Goal: Transaction & Acquisition: Download file/media

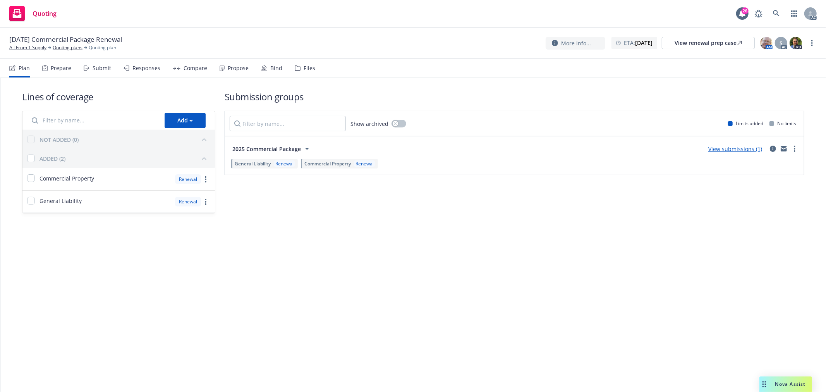
click at [817, 41] on div "11/30/25 Commercial Package Renewal All From 1 Supply Quoting plans Quoting pla…" at bounding box center [413, 43] width 826 height 31
click at [814, 44] on link "more" at bounding box center [812, 42] width 9 height 9
drag, startPoint x: 776, startPoint y: 62, endPoint x: 307, endPoint y: 2, distance: 472.9
click at [776, 62] on link "Copy logging email" at bounding box center [774, 58] width 86 height 15
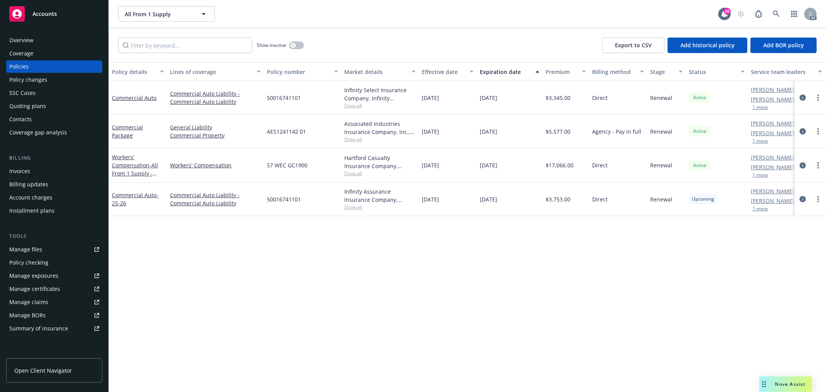
click at [41, 39] on div "Overview" at bounding box center [54, 40] width 90 height 12
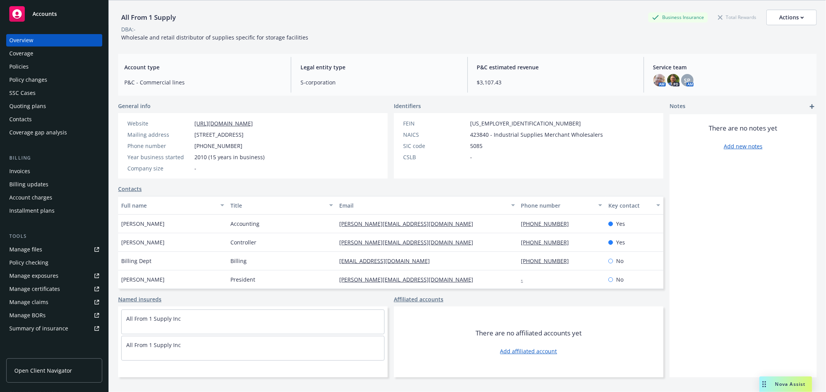
scroll to position [28, 0]
click at [154, 223] on div "Andrea Rose" at bounding box center [172, 223] width 109 height 19
drag, startPoint x: 154, startPoint y: 223, endPoint x: 122, endPoint y: 224, distance: 31.8
click at [122, 224] on div "Andrea Rose" at bounding box center [172, 223] width 109 height 19
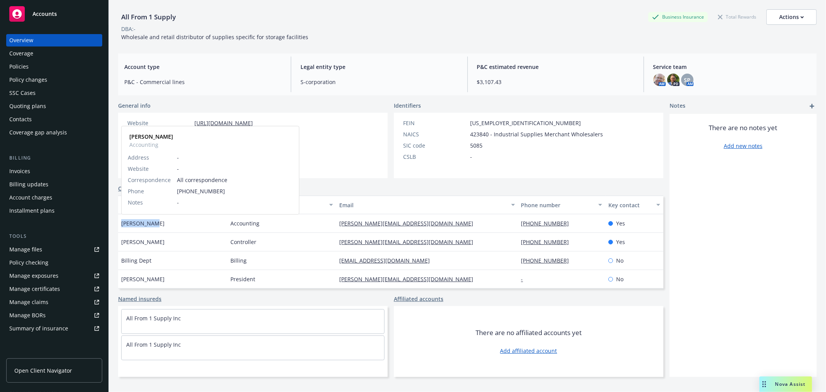
copy span "Andrea Rose"
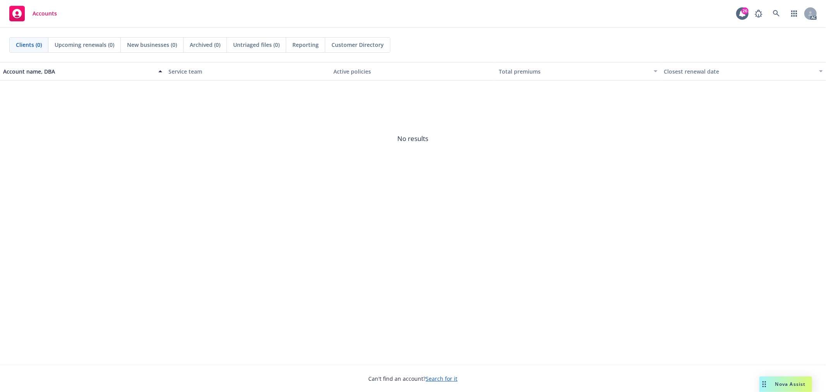
click at [787, 386] on span "Nova Assist" at bounding box center [791, 384] width 31 height 7
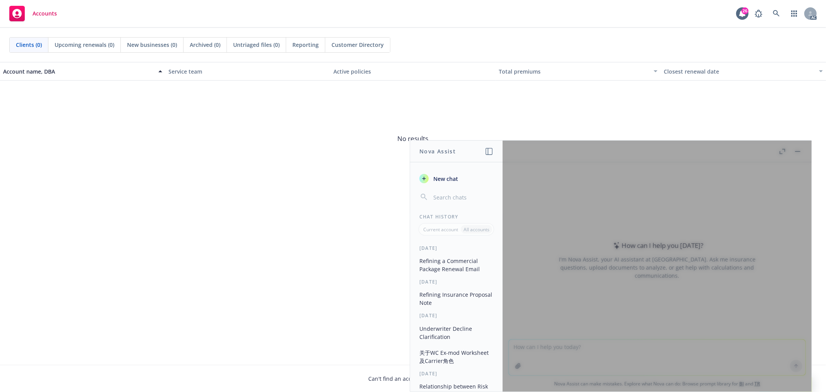
click at [450, 182] on span "New chat" at bounding box center [445, 179] width 26 height 8
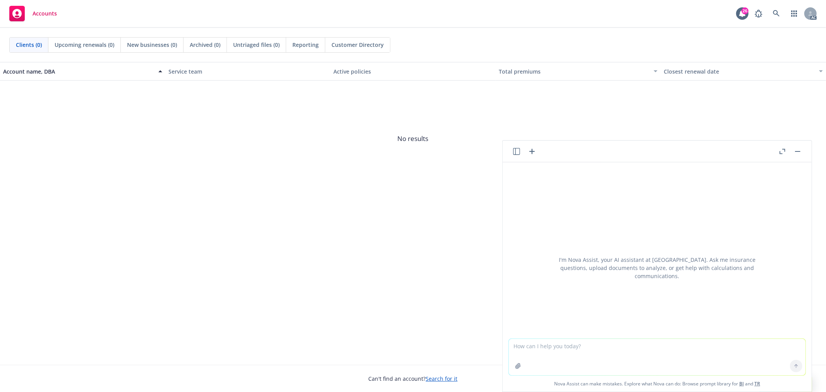
click at [596, 352] on textarea at bounding box center [657, 357] width 297 height 36
click at [596, 359] on textarea "after following up GL quote with the uw, I received the response "Will have to …" at bounding box center [657, 357] width 297 height 36
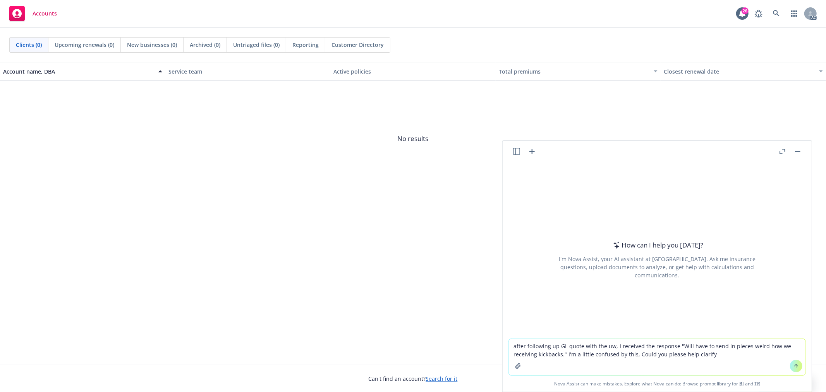
type textarea "after following up GL quote with the uw, I received the response "Will have to …"
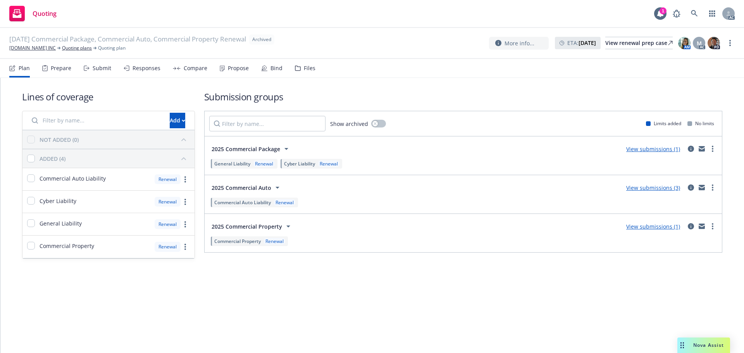
click at [232, 69] on div "Propose" at bounding box center [238, 68] width 21 height 6
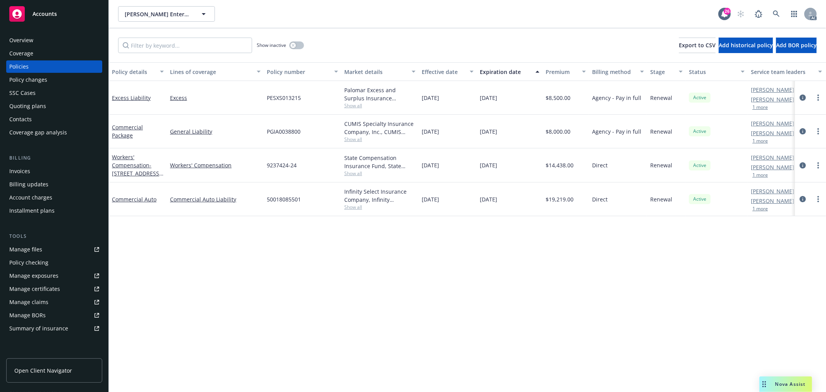
click at [358, 173] on span "Show all" at bounding box center [379, 173] width 71 height 7
click at [213, 254] on div "Policy details Lines of coverage Policy number Market details Effective date Ex…" at bounding box center [467, 227] width 717 height 330
click at [358, 175] on span "Show all" at bounding box center [379, 173] width 71 height 7
drag, startPoint x: 380, startPoint y: 218, endPoint x: 261, endPoint y: 222, distance: 119.4
click at [261, 222] on div "Writing company State Compensation Insurance Fund Carrier State Compensation In…" at bounding box center [337, 223] width 155 height 87
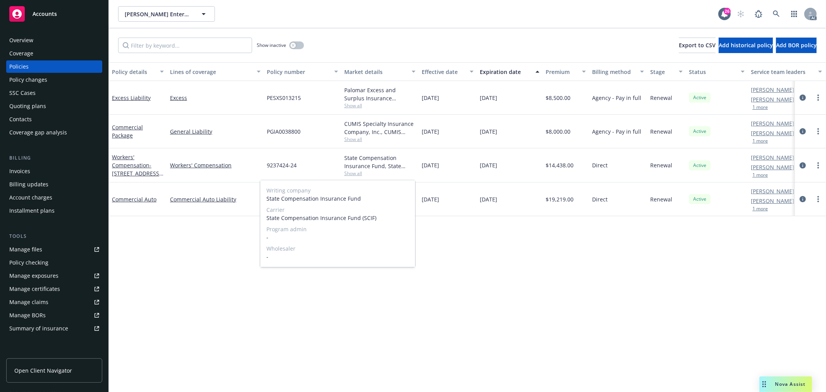
click at [401, 244] on span "Wholesaler" at bounding box center [338, 248] width 143 height 8
click at [479, 260] on div "Policy details Lines of coverage Policy number Market details Effective date Ex…" at bounding box center [467, 227] width 717 height 330
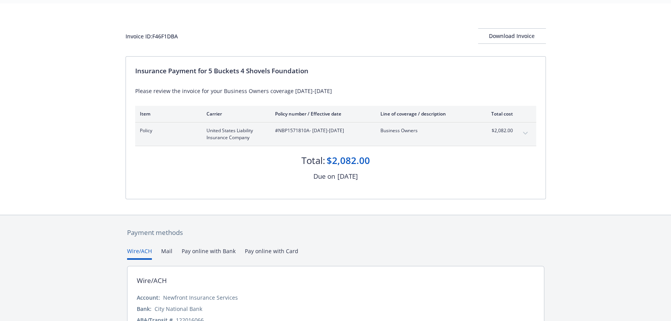
scroll to position [70, 0]
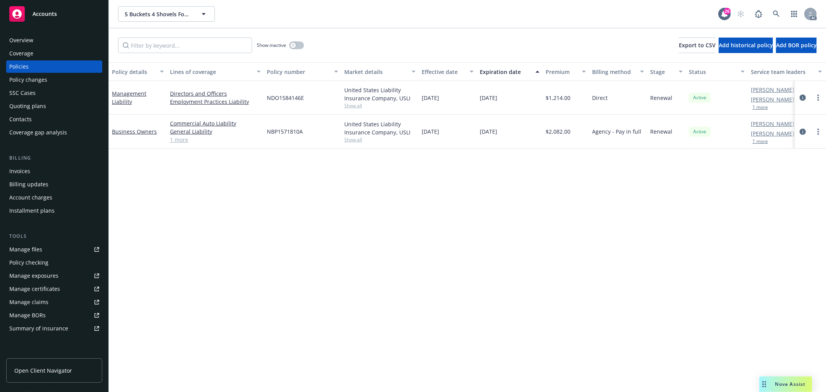
click at [34, 38] on div "Overview" at bounding box center [54, 40] width 90 height 12
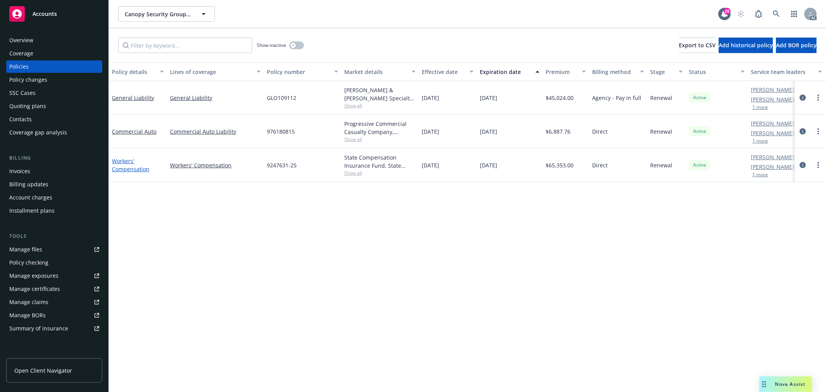
click at [137, 169] on link "Workers' Compensation" at bounding box center [131, 164] width 38 height 15
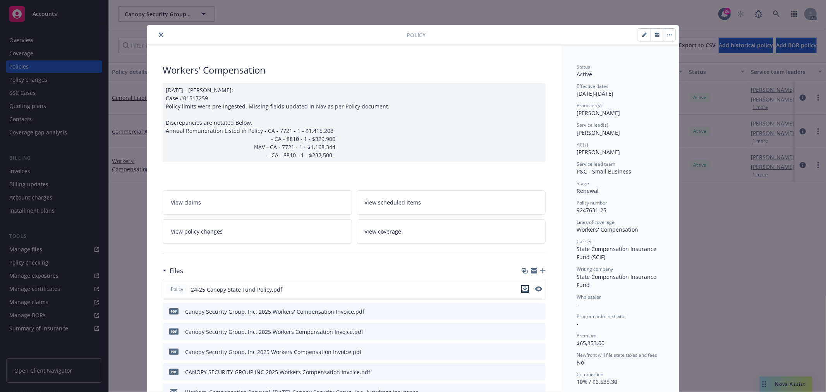
click at [524, 289] on icon "download file" at bounding box center [525, 289] width 6 height 6
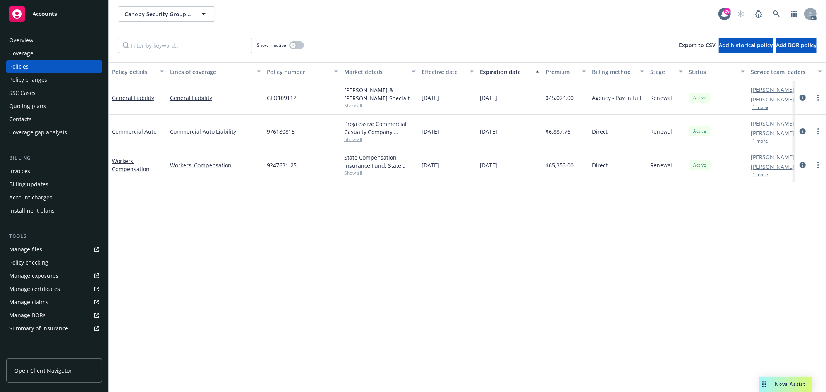
click at [765, 108] on button "1 more" at bounding box center [760, 107] width 15 height 5
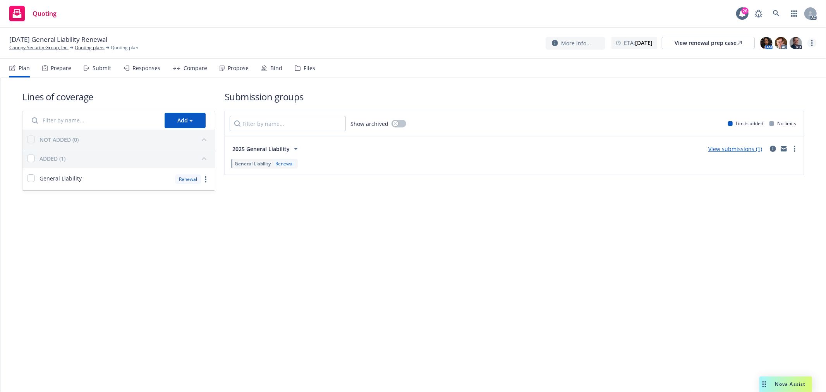
click at [816, 45] on link "more" at bounding box center [812, 42] width 9 height 9
click at [775, 64] on link "Copy logging email" at bounding box center [774, 58] width 86 height 15
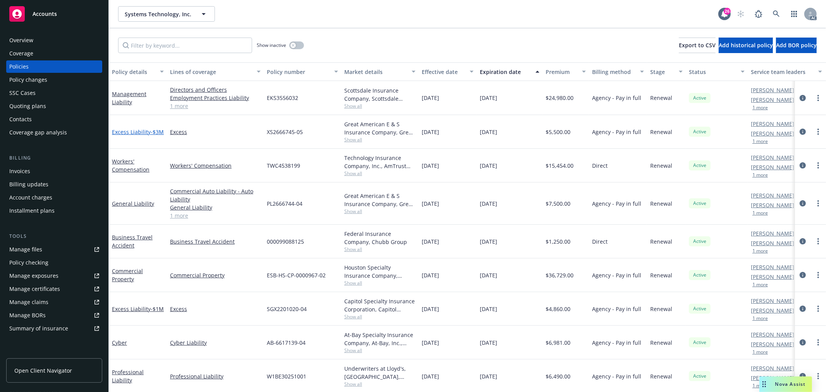
click at [143, 129] on link "Excess Liability - $3M" at bounding box center [138, 131] width 52 height 7
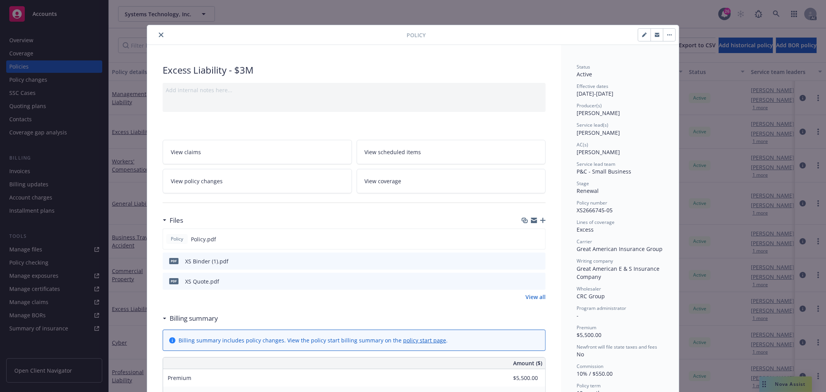
click at [535, 258] on icon "preview file" at bounding box center [538, 260] width 7 height 5
click at [161, 36] on button "close" at bounding box center [161, 34] width 9 height 9
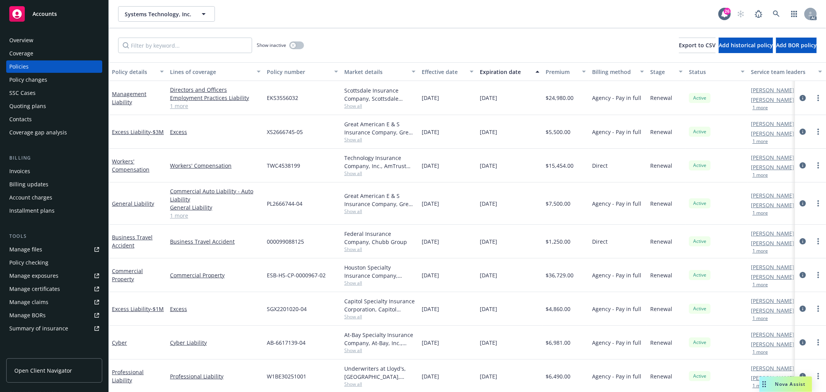
scroll to position [42, 0]
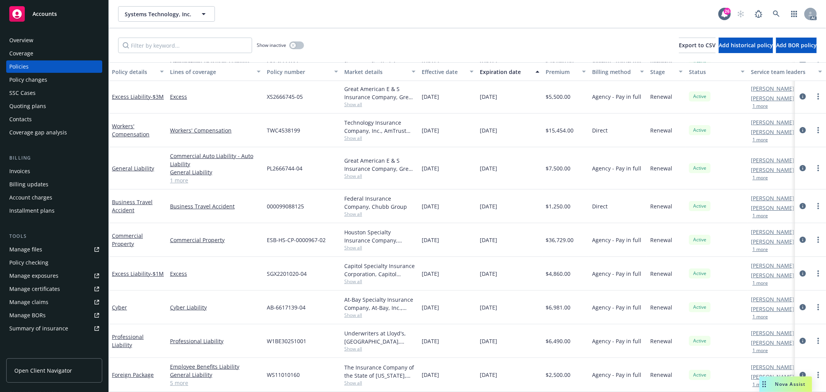
click at [355, 380] on span "Show all" at bounding box center [379, 383] width 71 height 7
click at [359, 312] on span "Show all" at bounding box center [379, 315] width 71 height 7
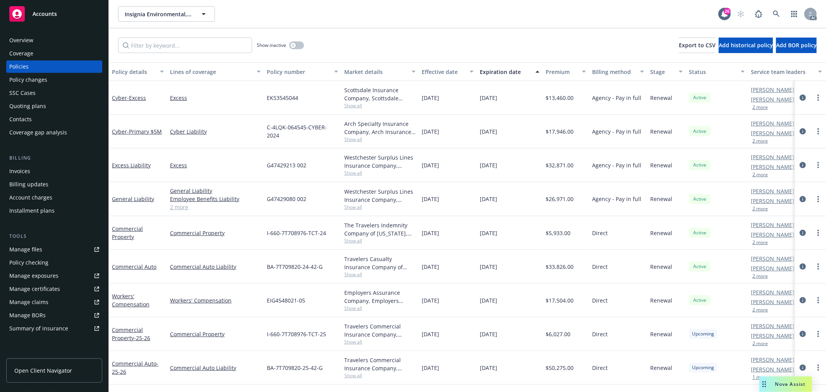
click at [766, 107] on button "2 more" at bounding box center [760, 107] width 15 height 5
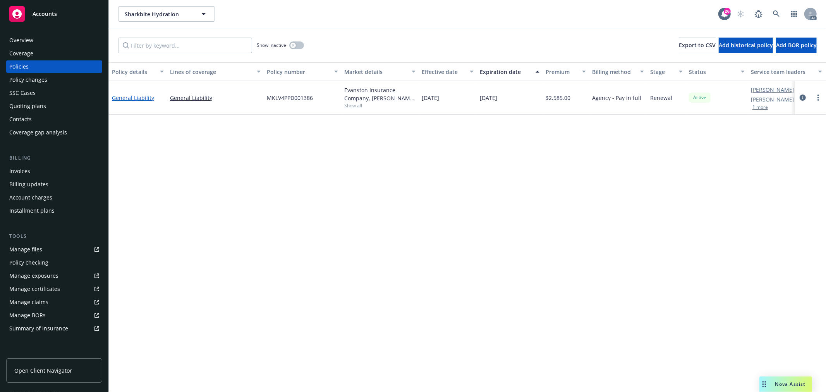
click at [151, 100] on link "General Liability" at bounding box center [133, 97] width 42 height 7
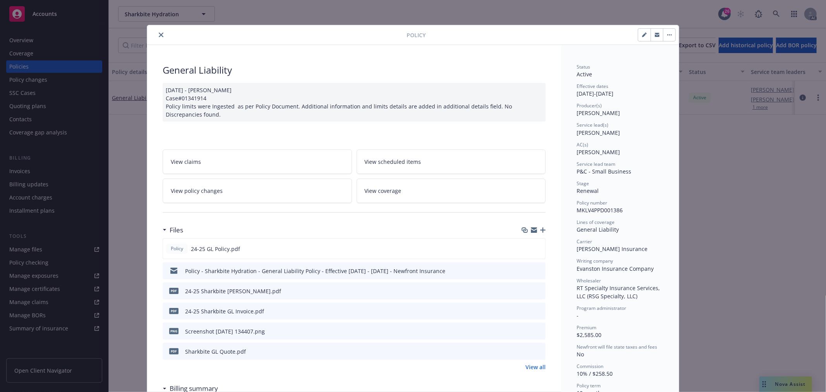
click at [536, 289] on icon "preview file" at bounding box center [538, 290] width 7 height 5
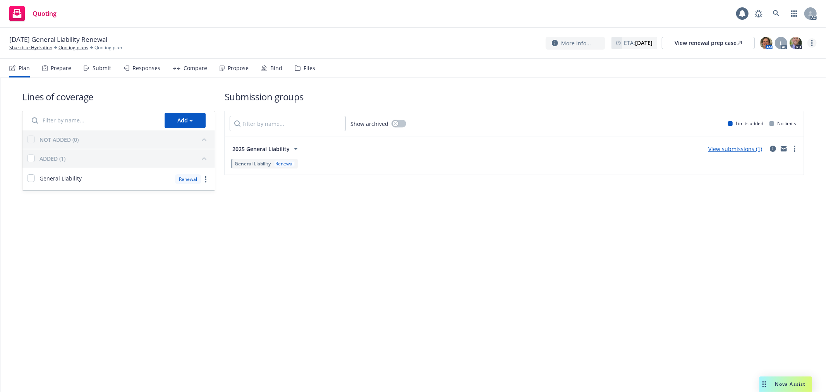
click at [815, 39] on link "more" at bounding box center [812, 42] width 9 height 9
click at [787, 57] on link "Copy logging email" at bounding box center [774, 58] width 86 height 15
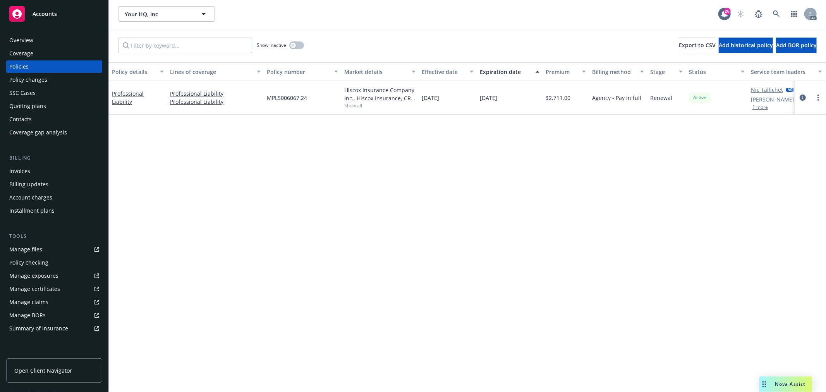
click at [41, 39] on div "Overview" at bounding box center [54, 40] width 90 height 12
